Goal: Information Seeking & Learning: Learn about a topic

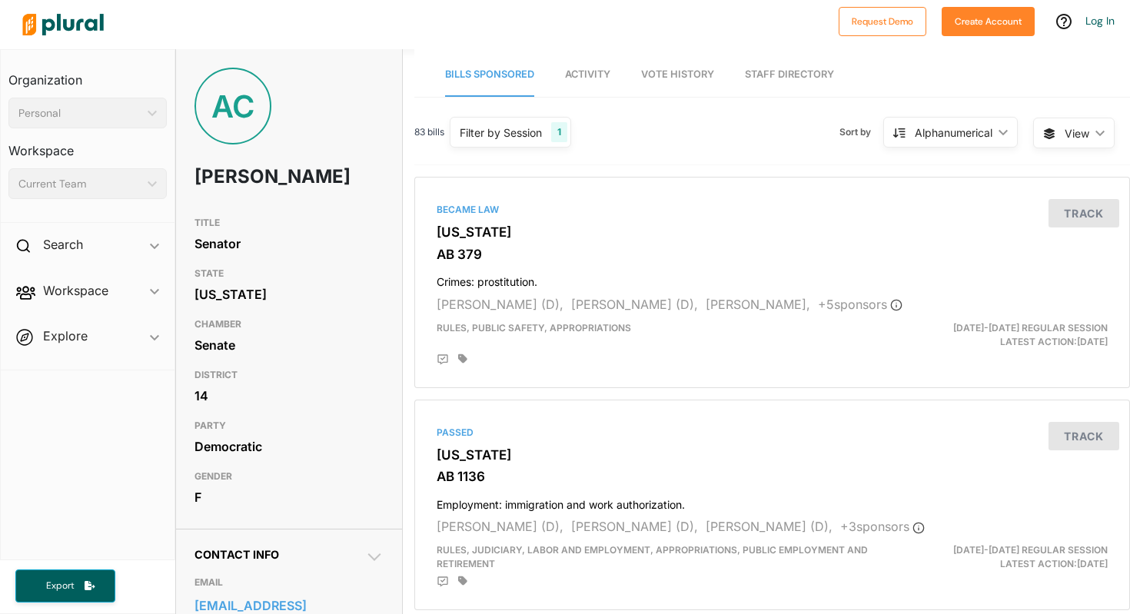
click at [588, 76] on span "Activity" at bounding box center [587, 74] width 45 height 12
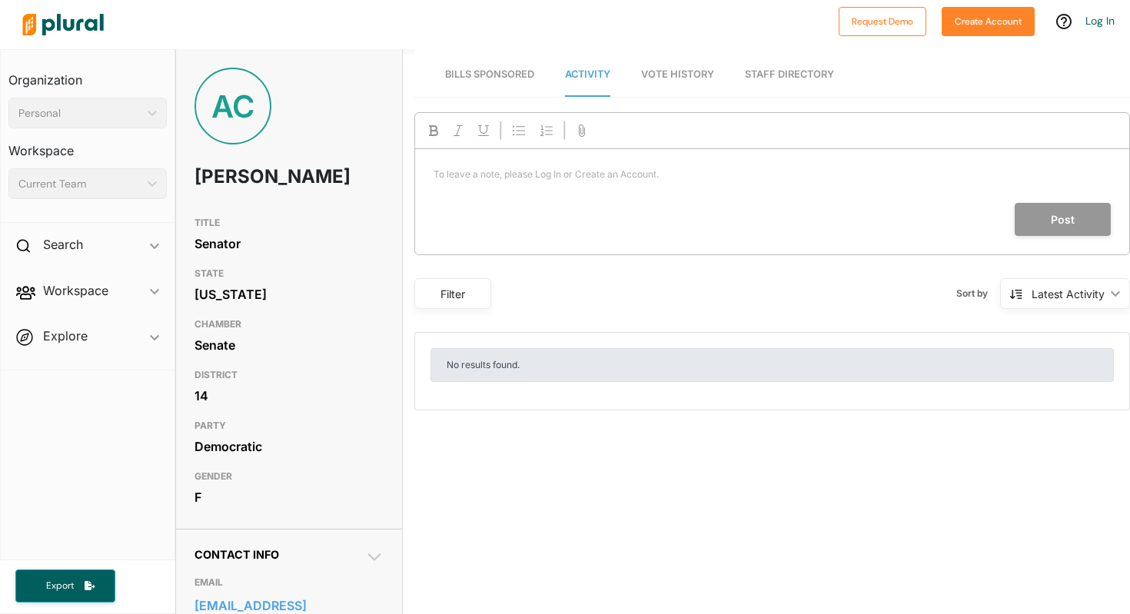
click at [515, 78] on span "Bills Sponsored" at bounding box center [489, 74] width 89 height 12
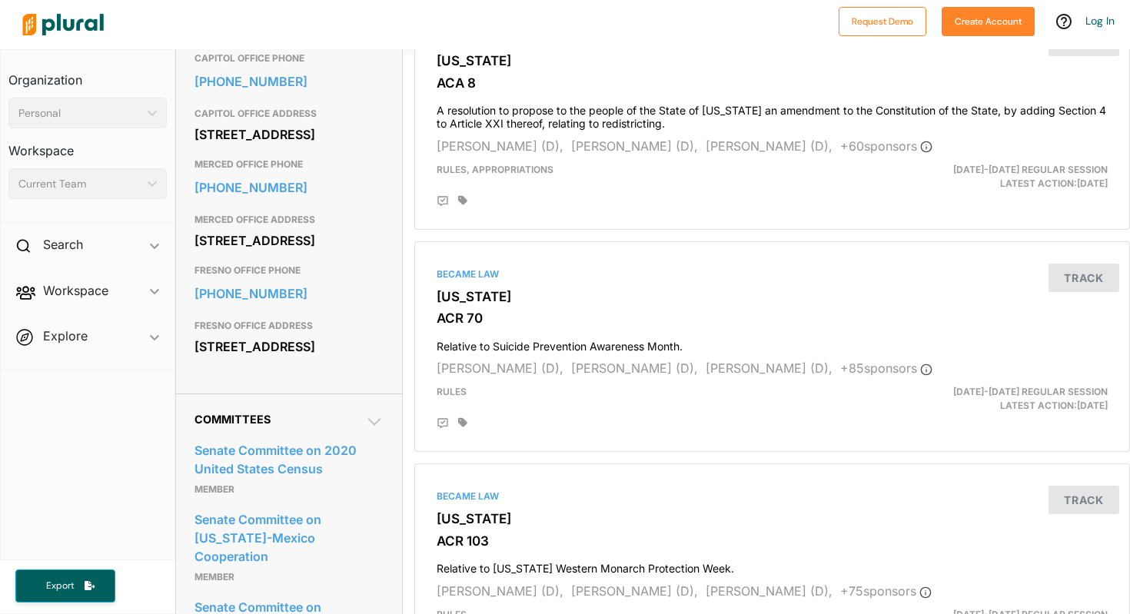
scroll to position [607, 0]
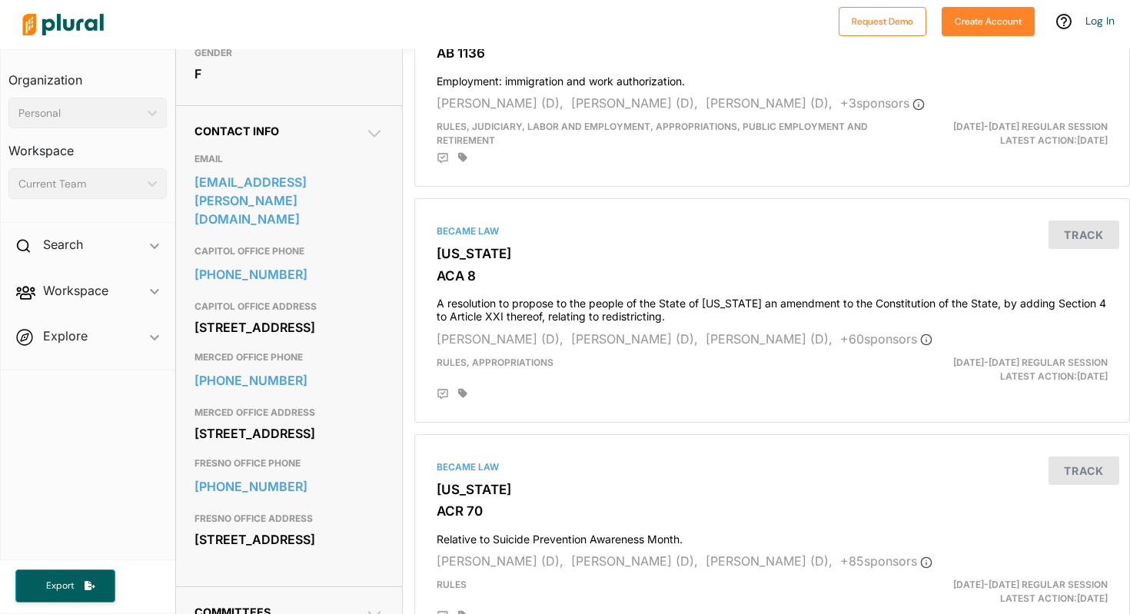
scroll to position [437, 0]
